Goal: Check status: Check status

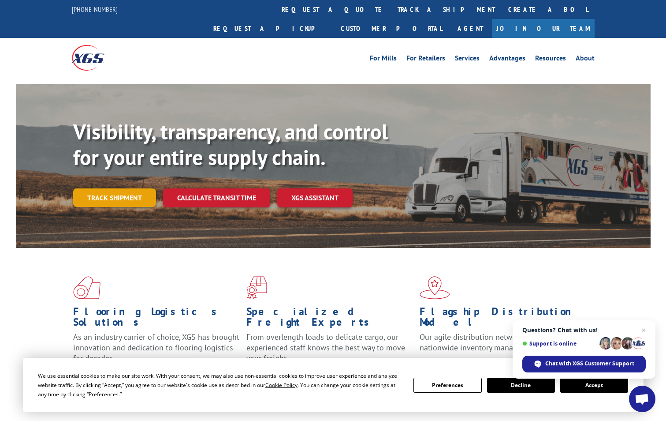
click at [115, 188] on link "Track shipment" at bounding box center [114, 197] width 83 height 19
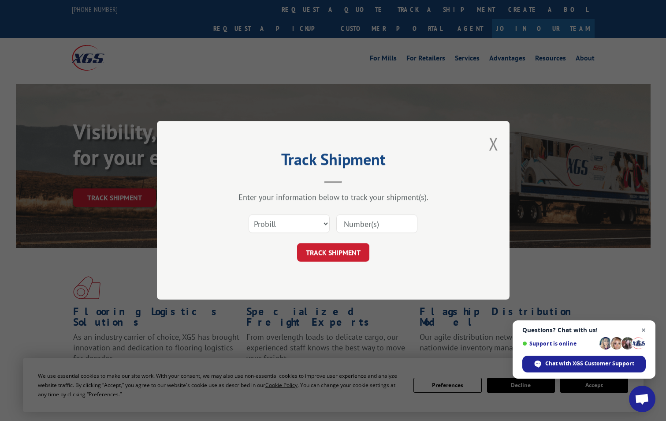
click at [646, 329] on span "Close chat" at bounding box center [643, 329] width 11 height 11
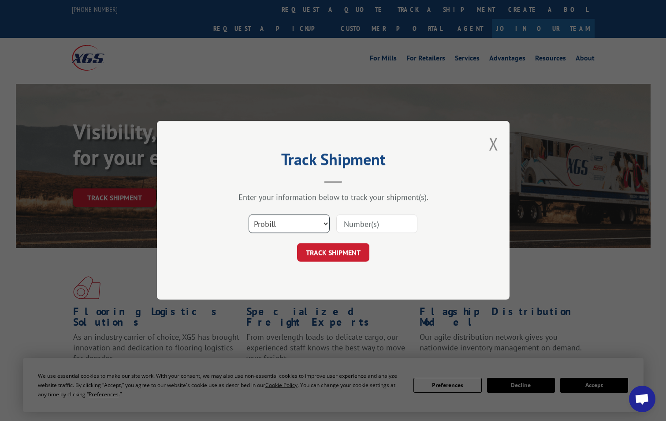
click at [262, 223] on select "Select category... Probill BOL PO" at bounding box center [289, 224] width 81 height 19
select select "po"
click at [249, 215] on select "Select category... Probill BOL PO" at bounding box center [289, 224] width 81 height 19
click at [345, 223] on input at bounding box center [376, 224] width 81 height 19
paste input "02506072"
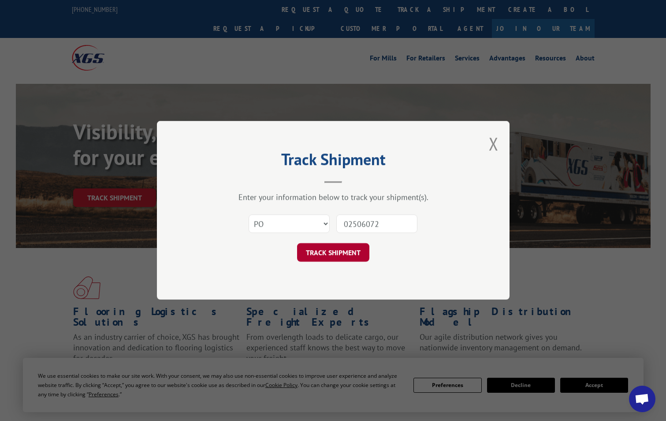
type input "02506072"
click at [318, 250] on button "TRACK SHIPMENT" at bounding box center [333, 252] width 72 height 19
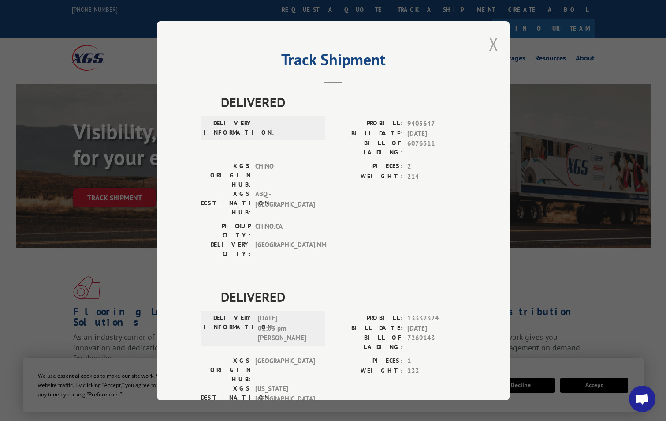
click at [489, 45] on button "Close modal" at bounding box center [494, 43] width 10 height 23
